Goal: Transaction & Acquisition: Download file/media

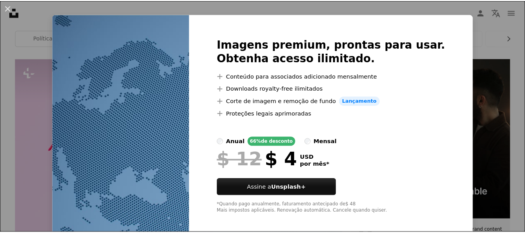
scroll to position [17, 0]
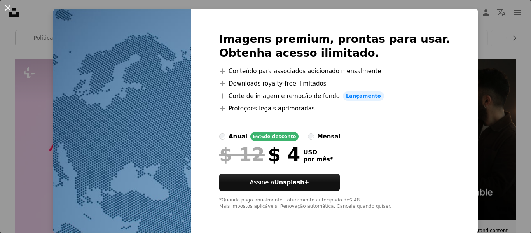
click at [9, 7] on button "An X shape" at bounding box center [7, 7] width 9 height 9
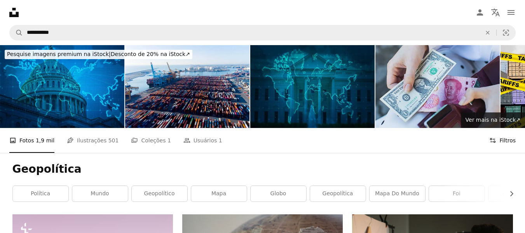
click at [494, 137] on icon "Filters" at bounding box center [492, 140] width 7 height 7
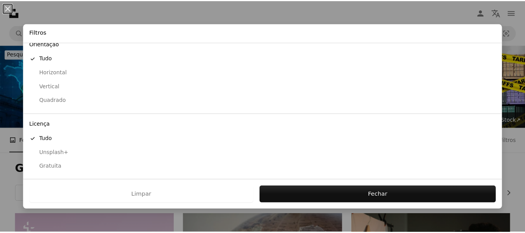
scroll to position [76, 0]
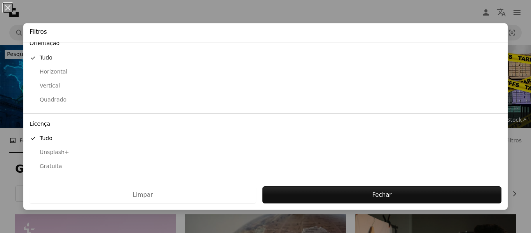
click at [44, 165] on div "Gratuita" at bounding box center [266, 166] width 472 height 8
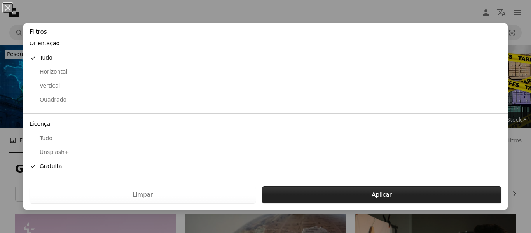
click at [333, 197] on button "Aplicar" at bounding box center [381, 194] width 239 height 17
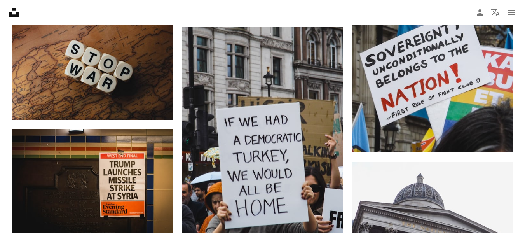
scroll to position [1239, 0]
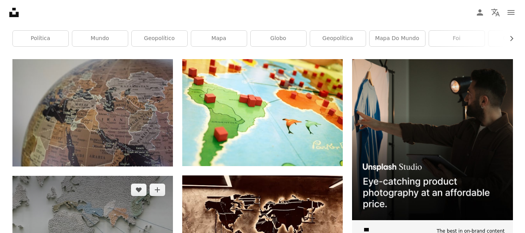
scroll to position [155, 0]
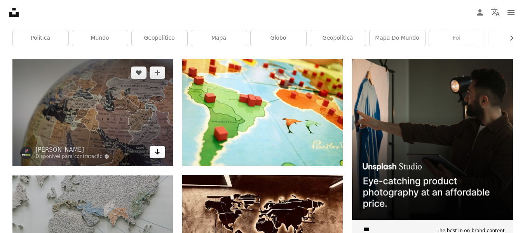
click at [157, 149] on icon "Baixar" at bounding box center [157, 151] width 5 height 5
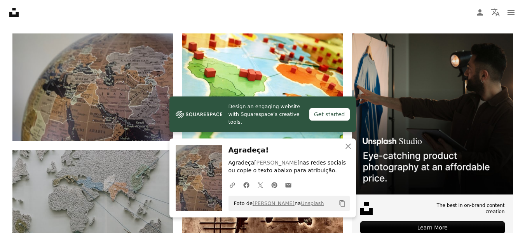
scroll to position [194, 0]
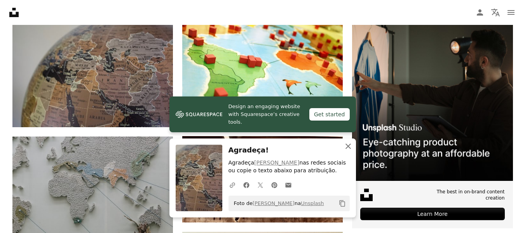
click at [349, 147] on icon "button" at bounding box center [348, 145] width 5 height 5
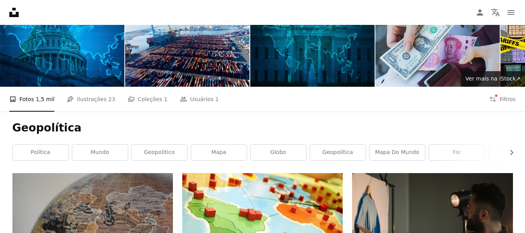
scroll to position [0, 0]
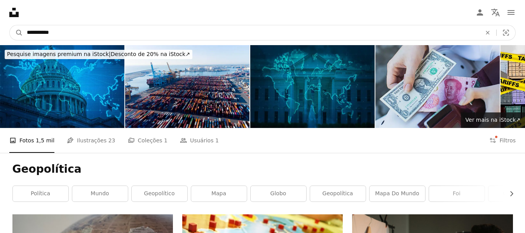
click at [84, 32] on input "**********" at bounding box center [251, 32] width 456 height 15
type input "********"
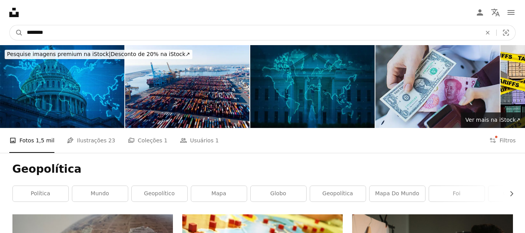
click at [10, 25] on button "A magnifying glass" at bounding box center [16, 32] width 13 height 15
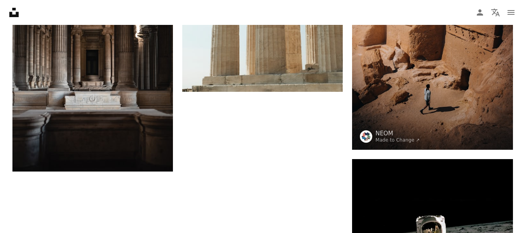
scroll to position [1050, 0]
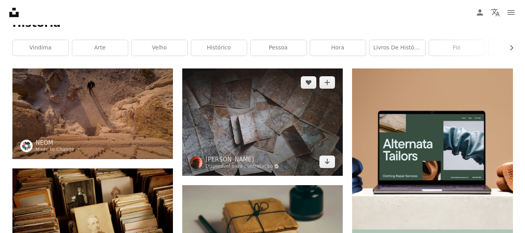
scroll to position [117, 0]
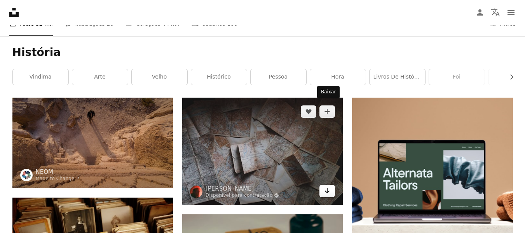
click at [327, 186] on icon "Arrow pointing down" at bounding box center [327, 190] width 6 height 9
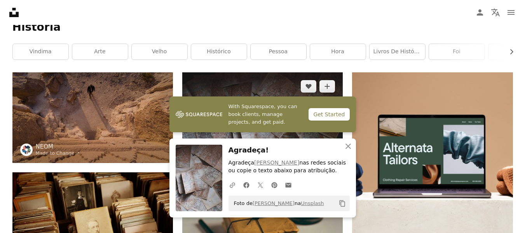
scroll to position [155, 0]
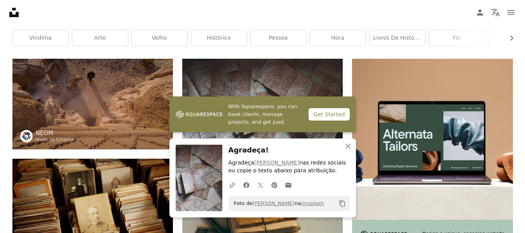
drag, startPoint x: 250, startPoint y: 170, endPoint x: 320, endPoint y: 173, distance: 70.4
click at [320, 173] on p "Agradeça [PERSON_NAME] nas redes sociais ou copie o texto abaixo para atribuiçã…" at bounding box center [289, 167] width 121 height 16
click at [323, 178] on div "A URL sharing icon (chains) Facebook icon X (formerly Twitter) icon Pinterest i…" at bounding box center [287, 185] width 124 height 16
click at [340, 203] on icon "Copy content" at bounding box center [342, 203] width 7 height 7
click at [349, 148] on icon "An X shape" at bounding box center [348, 145] width 9 height 9
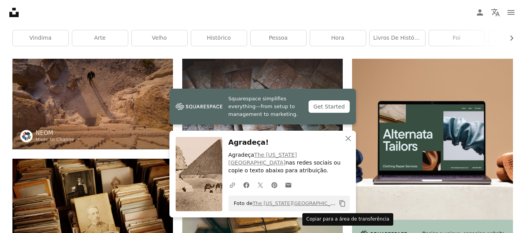
click at [342, 203] on icon "Copy content" at bounding box center [342, 203] width 7 height 7
click at [349, 141] on icon "button" at bounding box center [348, 138] width 5 height 5
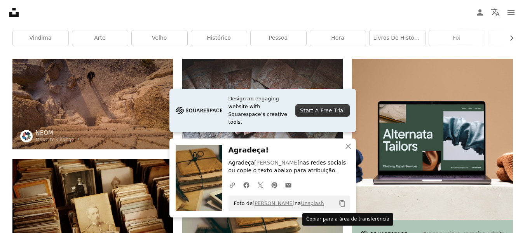
click at [343, 201] on icon "Copiar para a área de transferência" at bounding box center [341, 203] width 5 height 7
click at [341, 202] on icon "Copy content" at bounding box center [342, 203] width 7 height 7
click at [348, 147] on icon "button" at bounding box center [348, 145] width 5 height 5
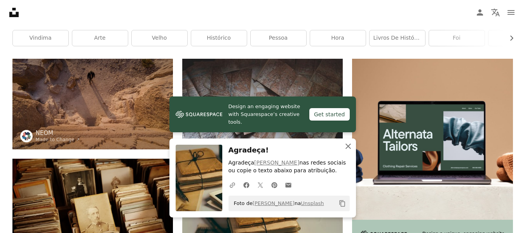
click at [348, 146] on icon "button" at bounding box center [348, 145] width 5 height 5
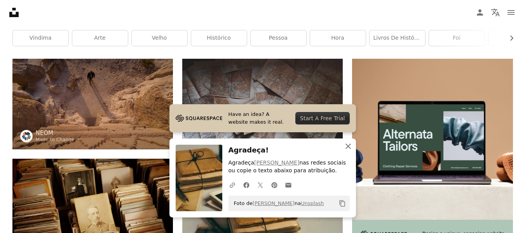
click at [347, 145] on icon "An X shape" at bounding box center [348, 145] width 9 height 9
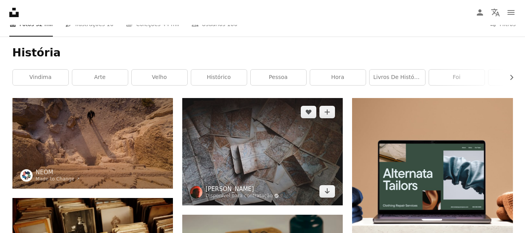
scroll to position [117, 0]
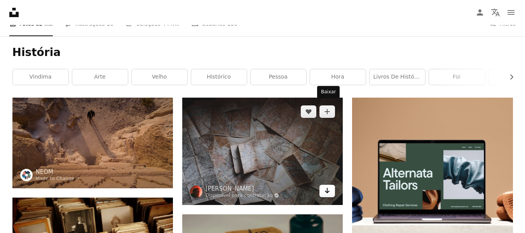
click at [328, 188] on icon "Baixar" at bounding box center [327, 190] width 5 height 5
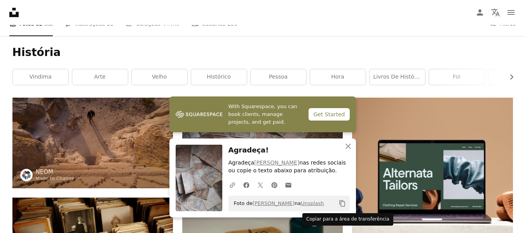
click at [343, 201] on icon "Copy content" at bounding box center [342, 203] width 7 height 7
